Goal: Transaction & Acquisition: Purchase product/service

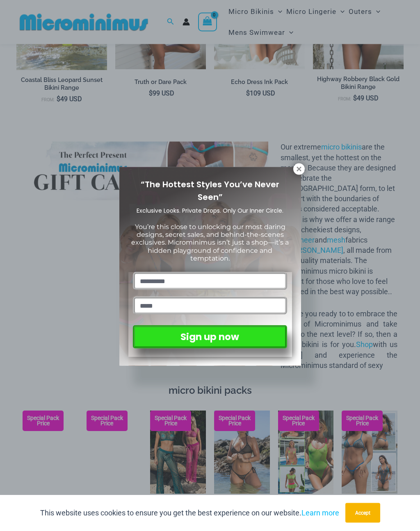
scroll to position [862, 0]
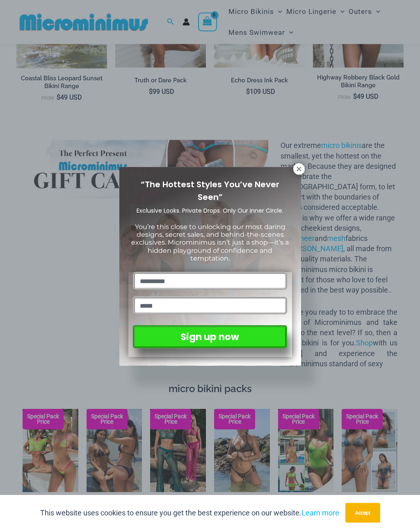
click at [301, 167] on icon at bounding box center [298, 169] width 5 height 5
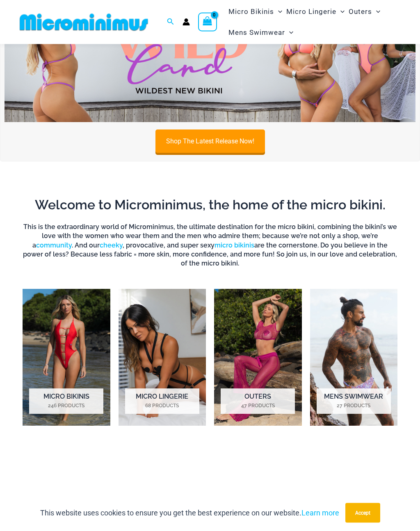
scroll to position [229, 0]
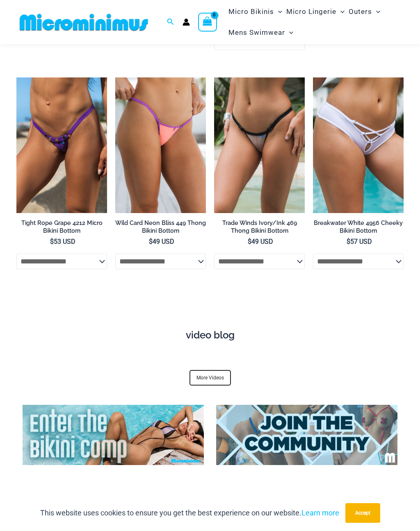
scroll to position [2322, 0]
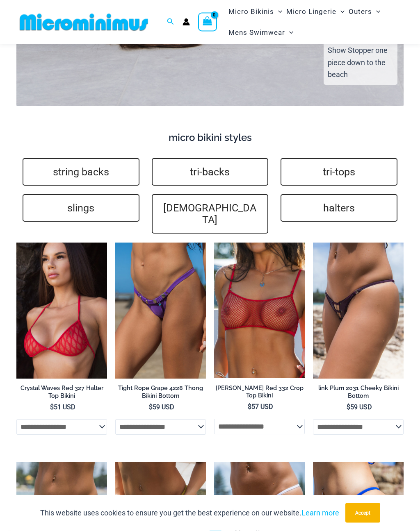
click at [214, 243] on img at bounding box center [214, 243] width 0 height 0
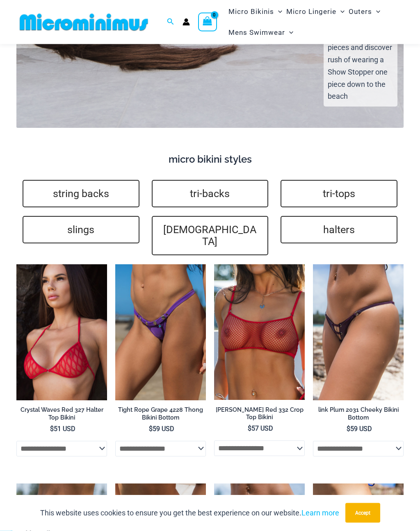
scroll to position [1688, 0]
click at [16, 265] on img at bounding box center [16, 265] width 0 height 0
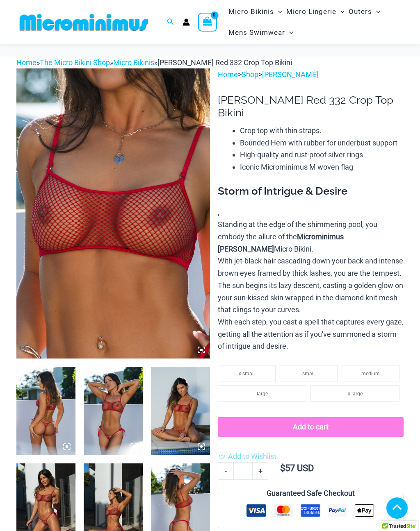
scroll to position [143, 0]
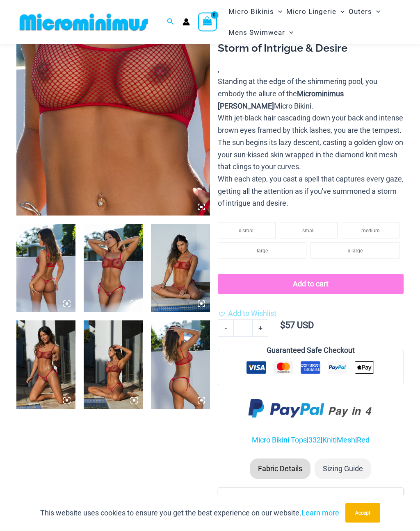
click at [53, 372] on img at bounding box center [45, 365] width 59 height 89
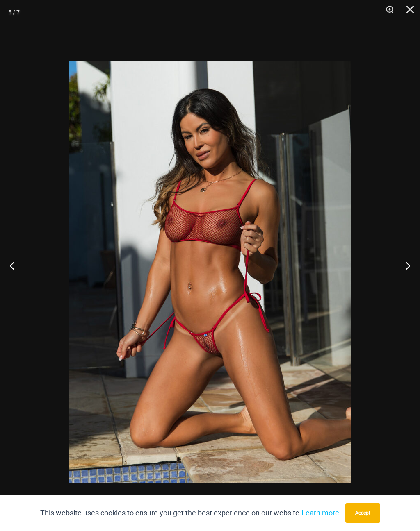
click at [410, 3] on button "Close" at bounding box center [407, 12] width 21 height 25
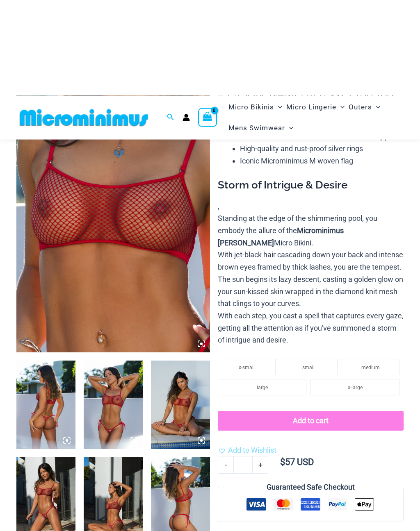
scroll to position [0, 0]
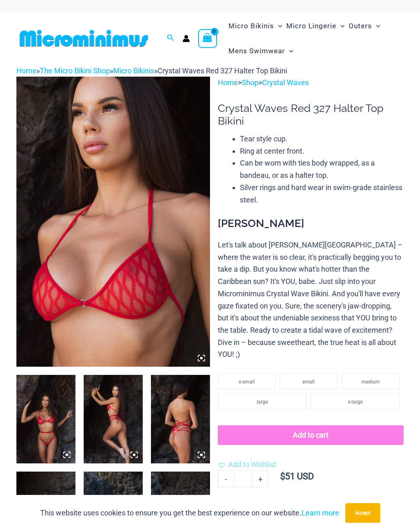
click at [51, 433] on img at bounding box center [45, 419] width 59 height 89
